Goal: Task Accomplishment & Management: Use online tool/utility

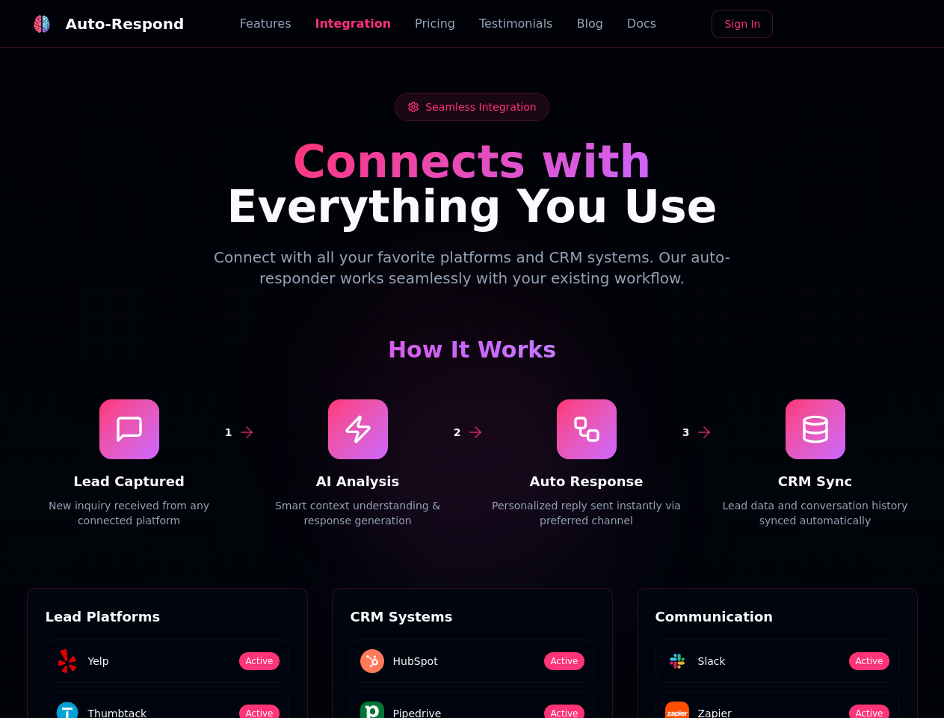
scroll to position [2019, 0]
click at [96, 24] on div "Auto-Respond" at bounding box center [125, 23] width 119 height 21
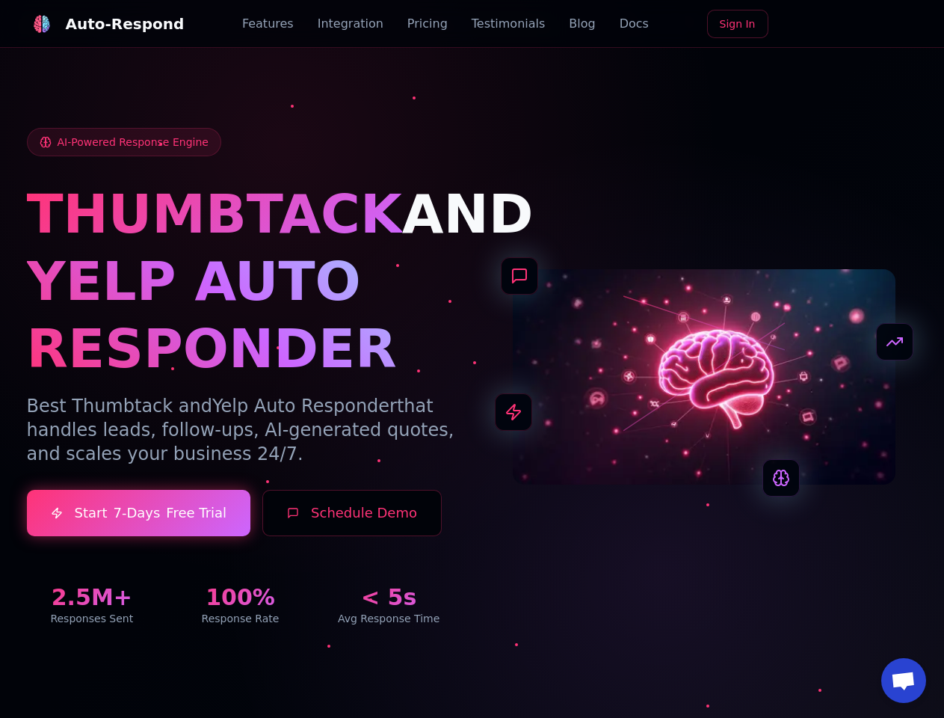
click at [904, 680] on span "Open chat" at bounding box center [903, 681] width 25 height 21
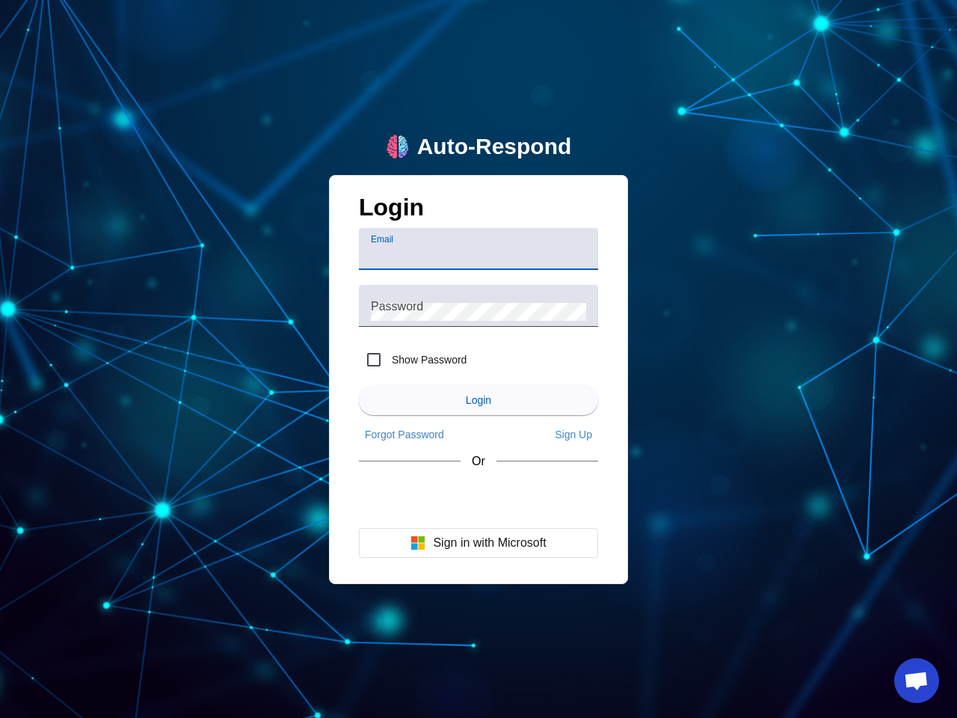
click at [478, 249] on input "Email" at bounding box center [478, 255] width 215 height 18
click at [413, 360] on label "Show Password" at bounding box center [428, 359] width 78 height 15
click at [389, 360] on input "Show Password" at bounding box center [374, 360] width 30 height 30
click at [374, 360] on input "Show Password" at bounding box center [374, 360] width 30 height 30
checkbox input "false"
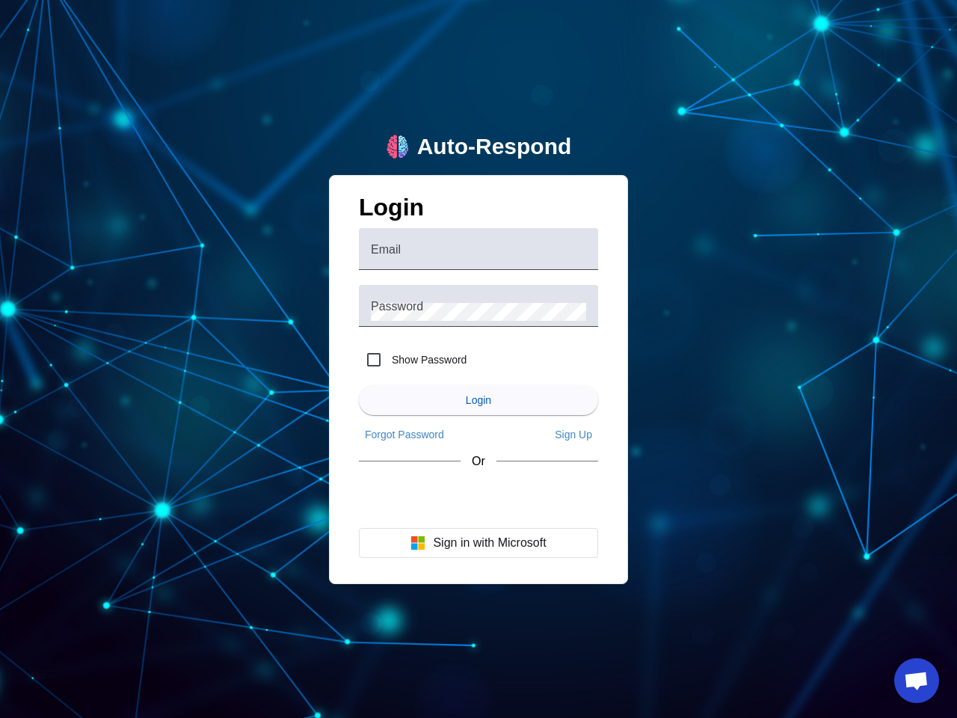
click at [478, 400] on span "Login" at bounding box center [478, 400] width 25 height 12
